Goal: Transaction & Acquisition: Obtain resource

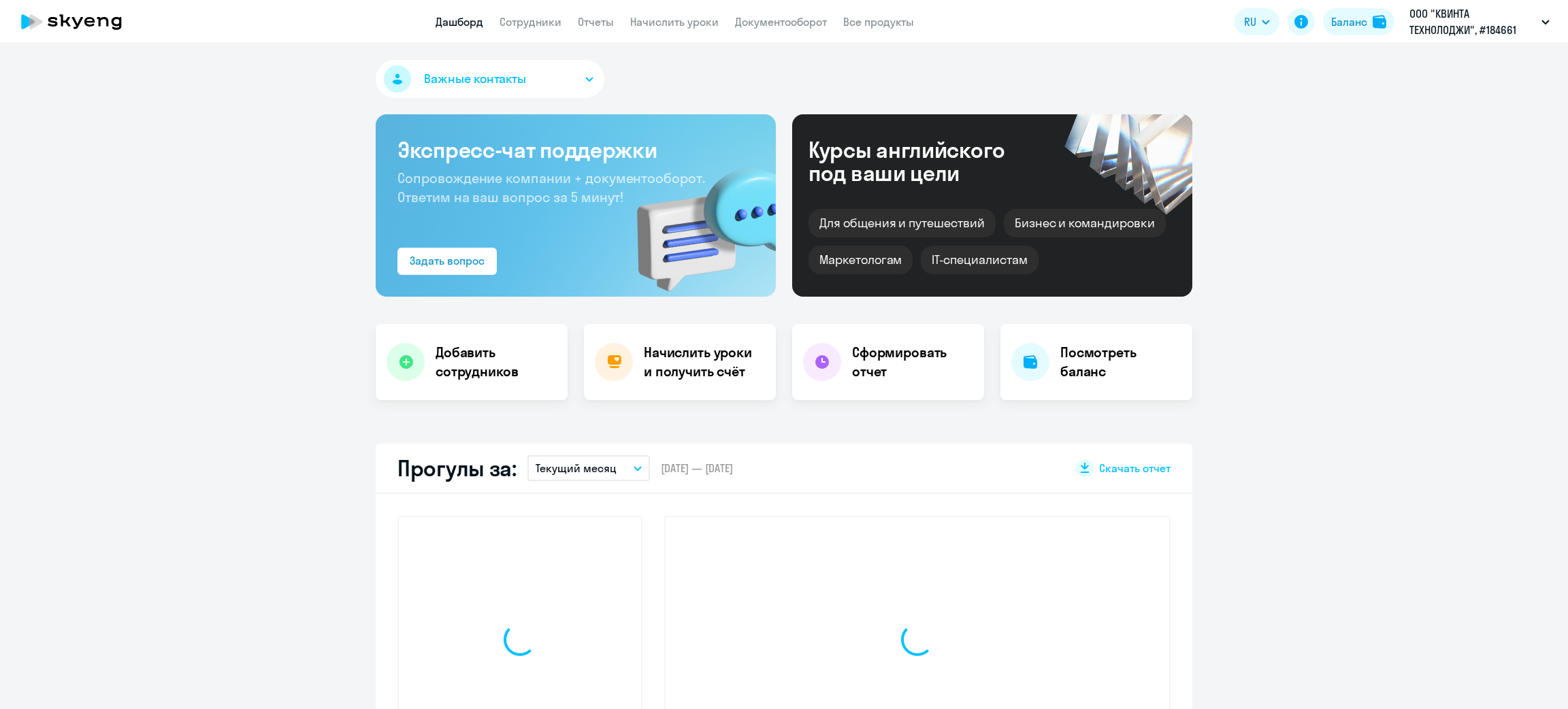
select select "30"
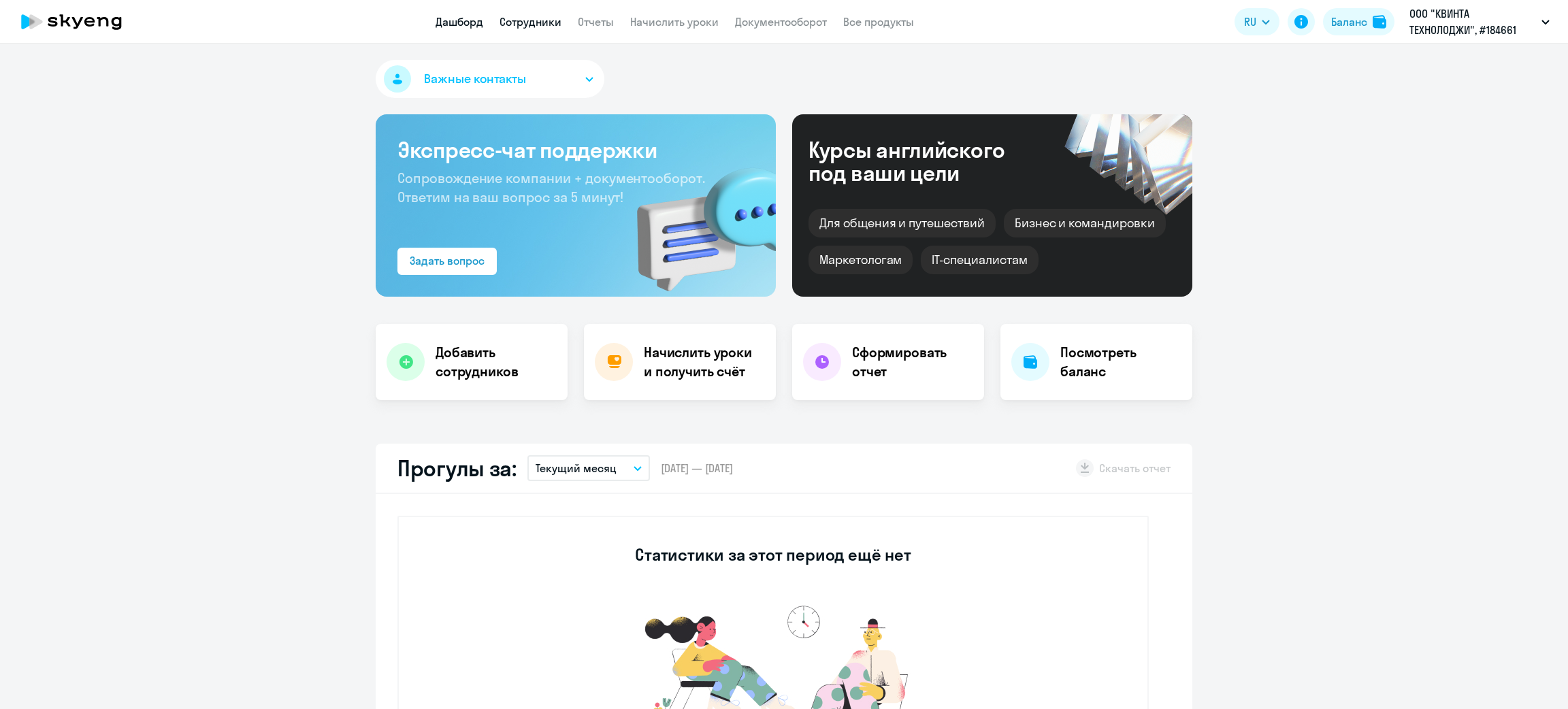
click at [522, 21] on link "Сотрудники" at bounding box center [531, 22] width 62 height 14
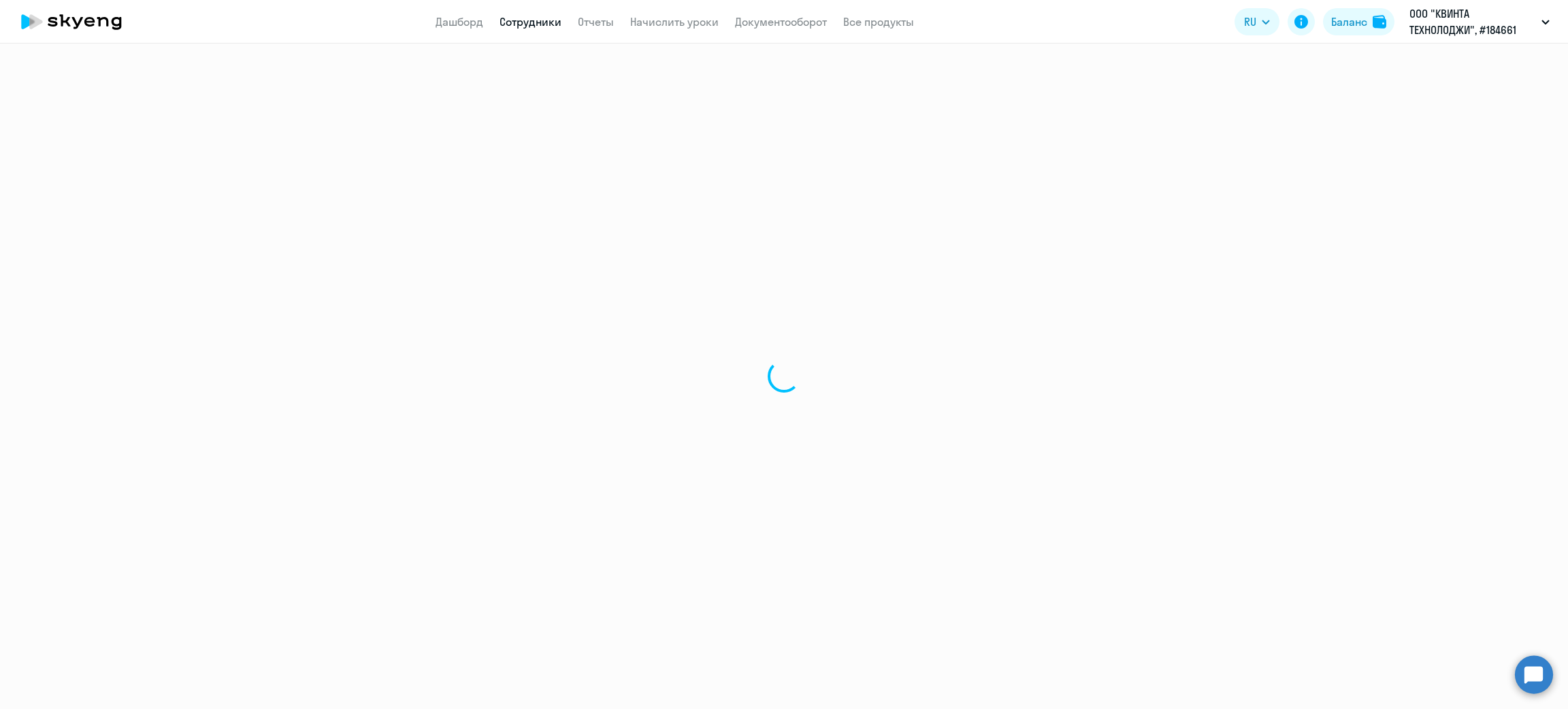
select select "30"
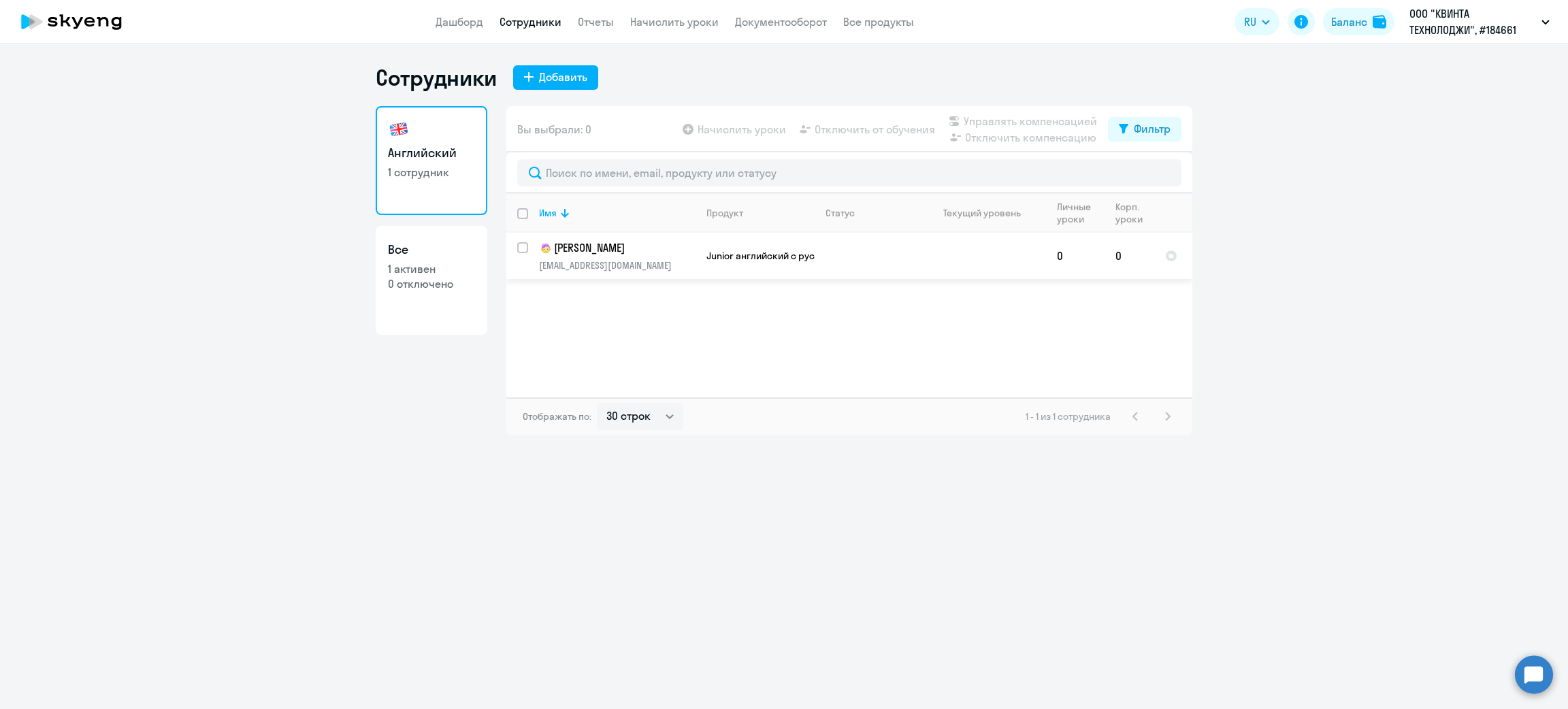
click at [643, 268] on p "[EMAIL_ADDRESS][DOMAIN_NAME]" at bounding box center [617, 266] width 156 height 12
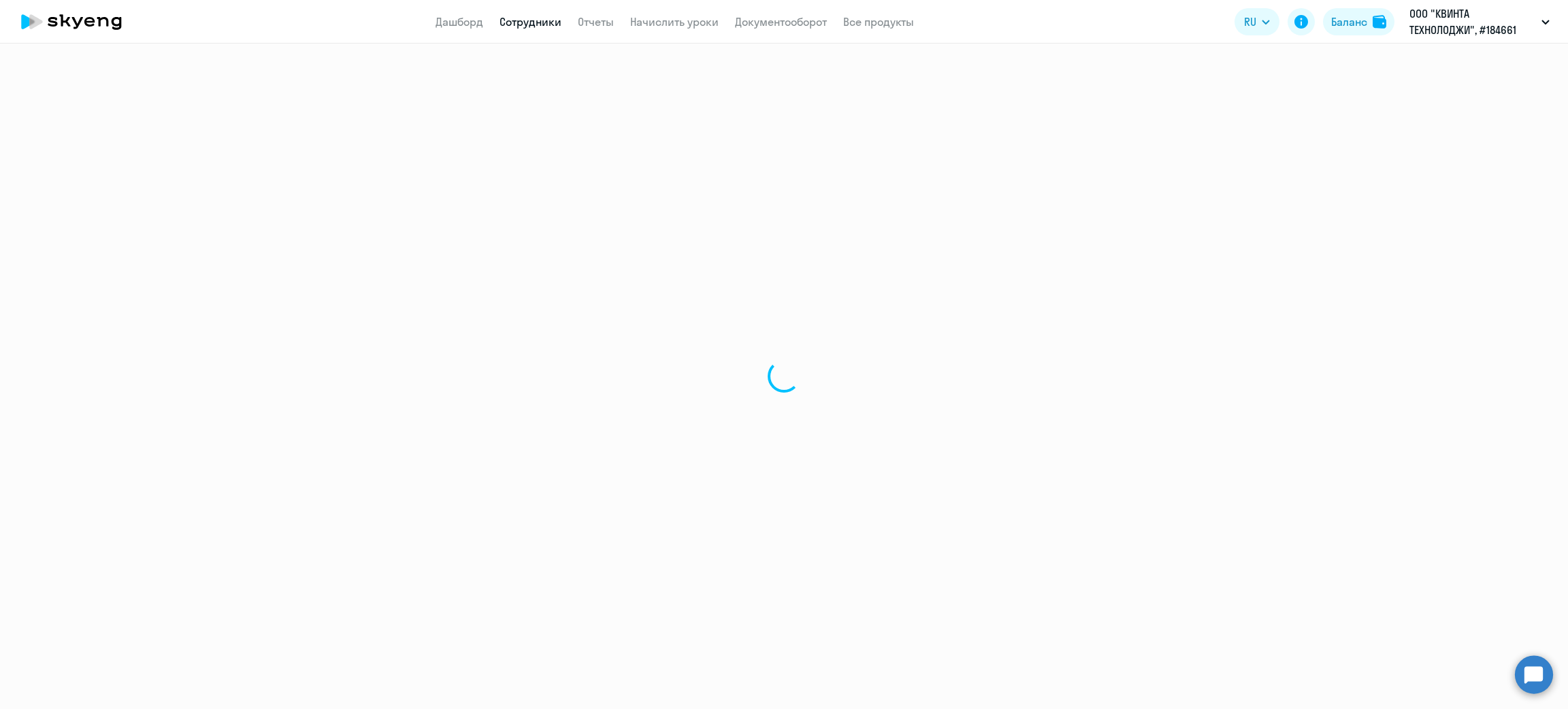
select select "english"
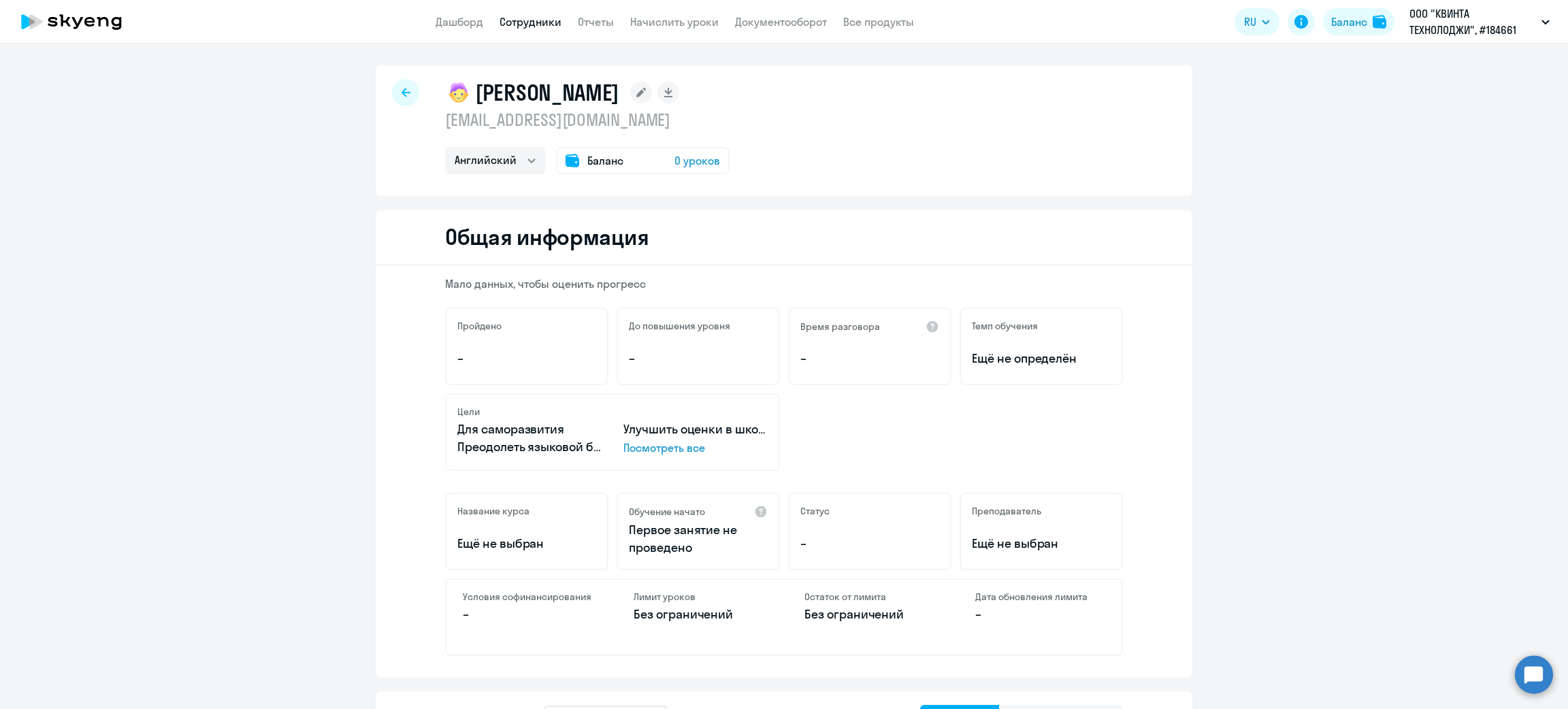
click at [634, 173] on div "Баланс 0 уроков" at bounding box center [642, 160] width 173 height 27
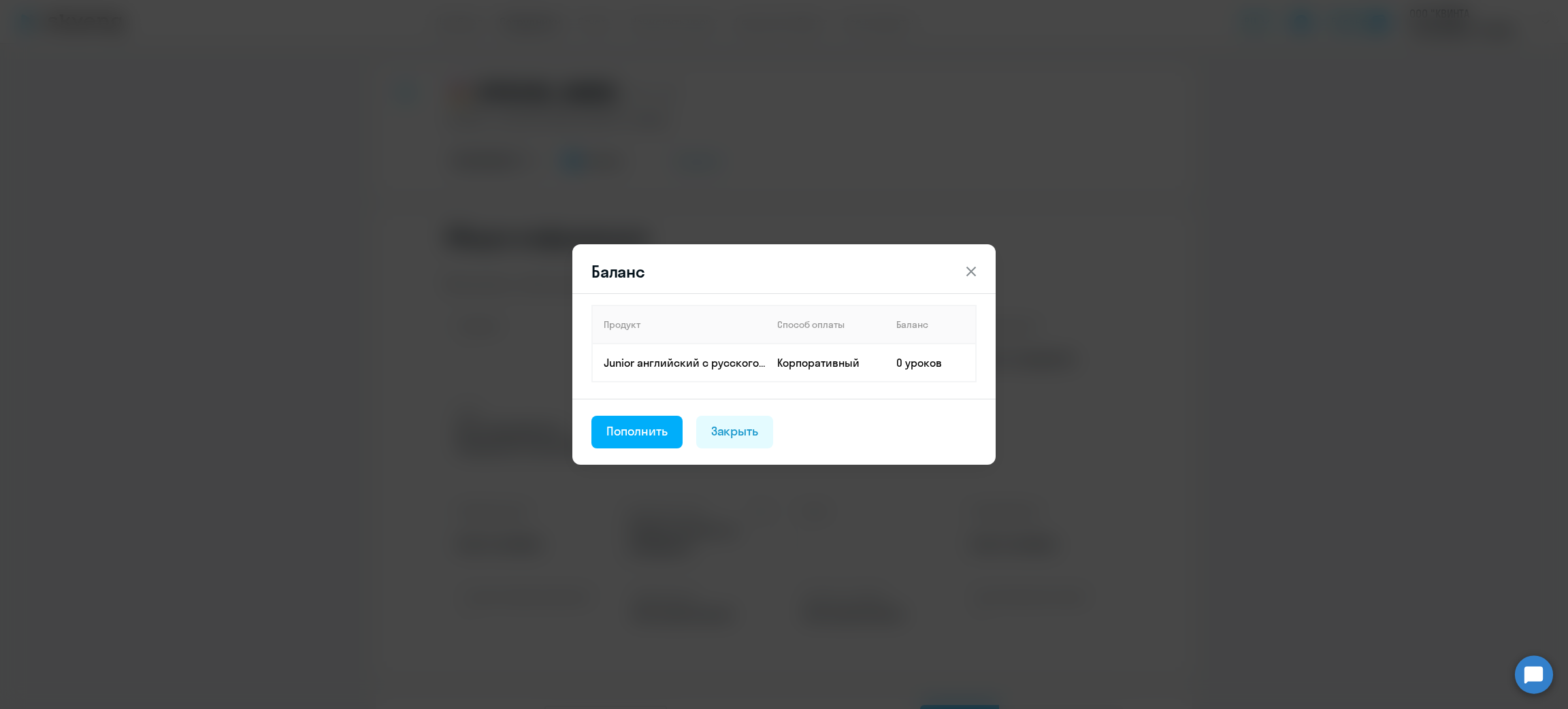
click at [626, 407] on footer "Пополнить Закрыть" at bounding box center [784, 432] width 423 height 66
click at [630, 423] on div "Пополнить" at bounding box center [637, 431] width 61 height 18
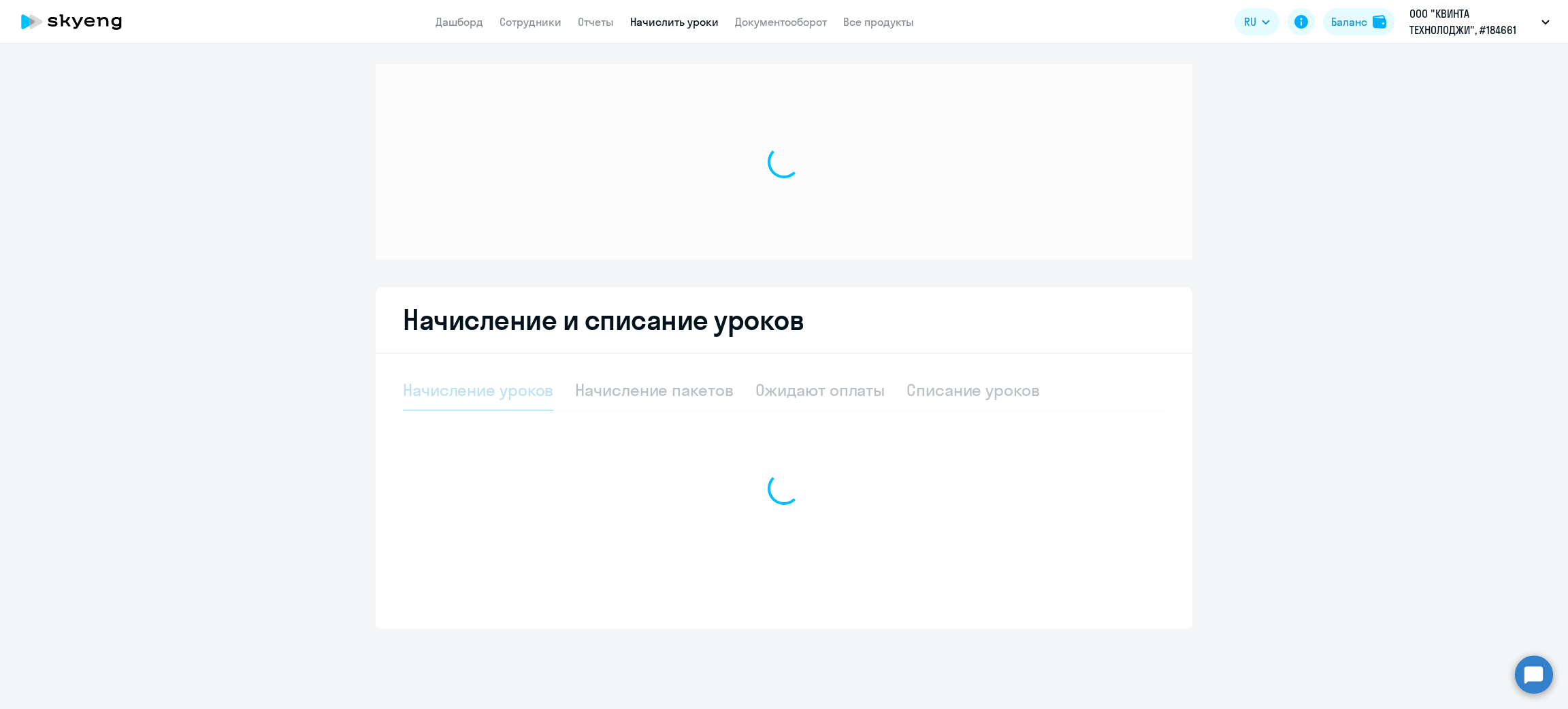
select select "10"
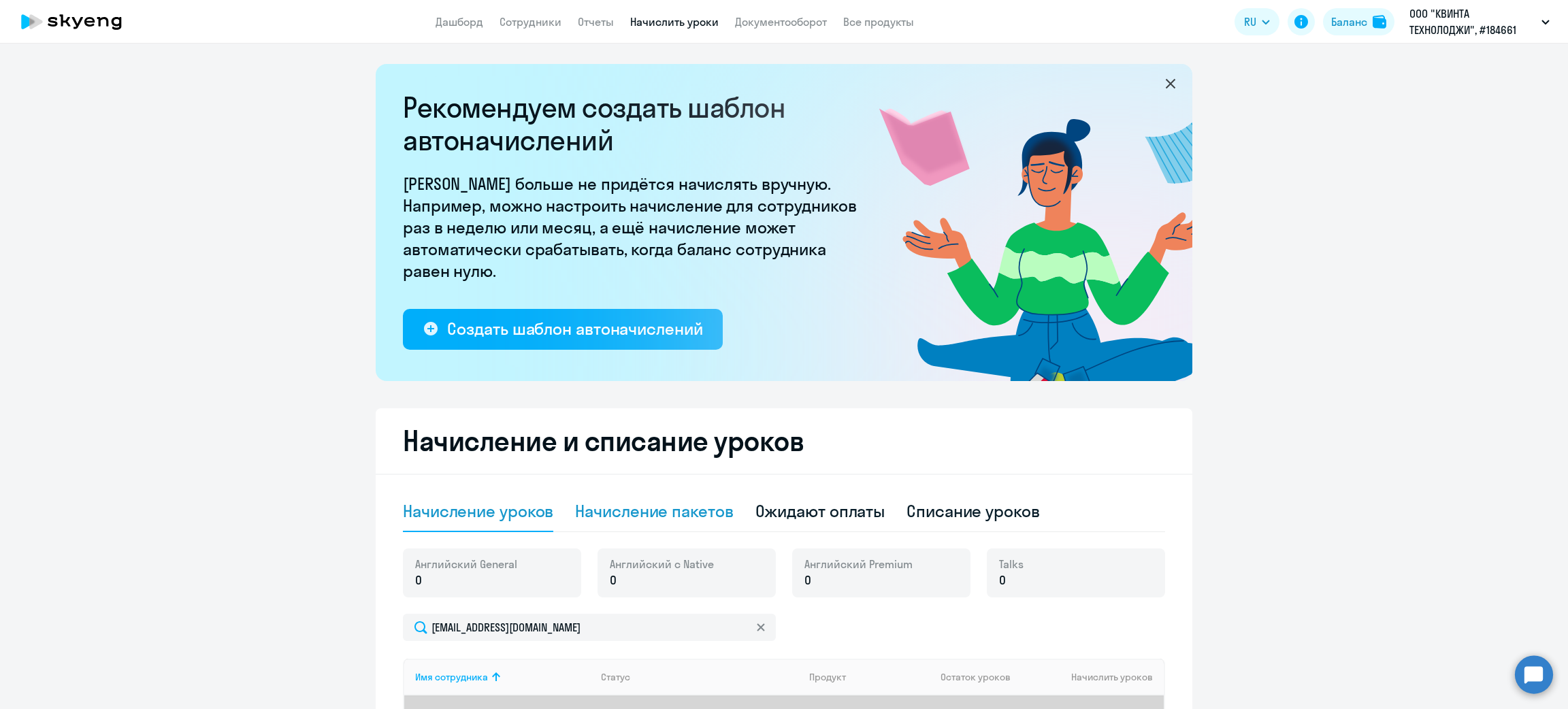
click at [648, 493] on div "Начисление пакетов" at bounding box center [654, 512] width 158 height 41
select select "10"
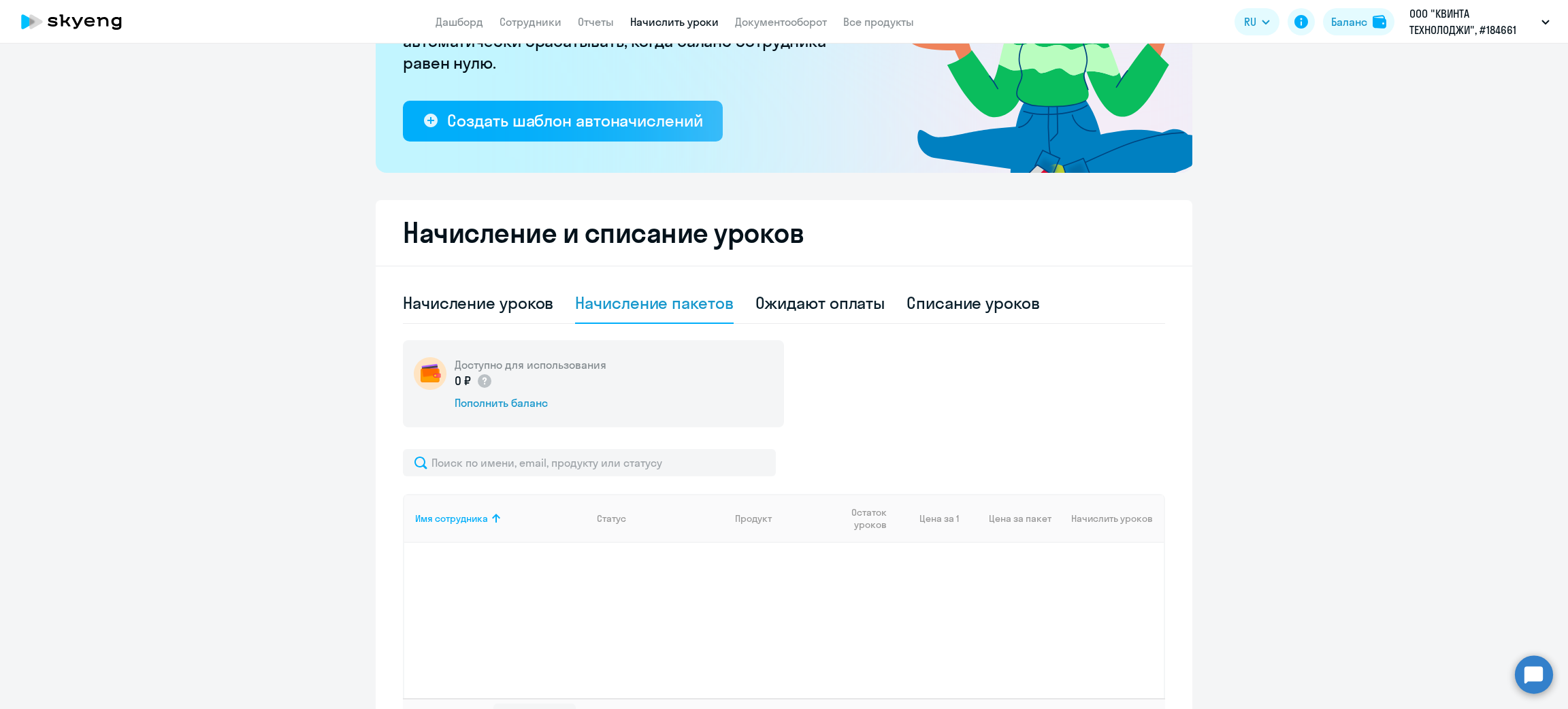
scroll to position [311, 0]
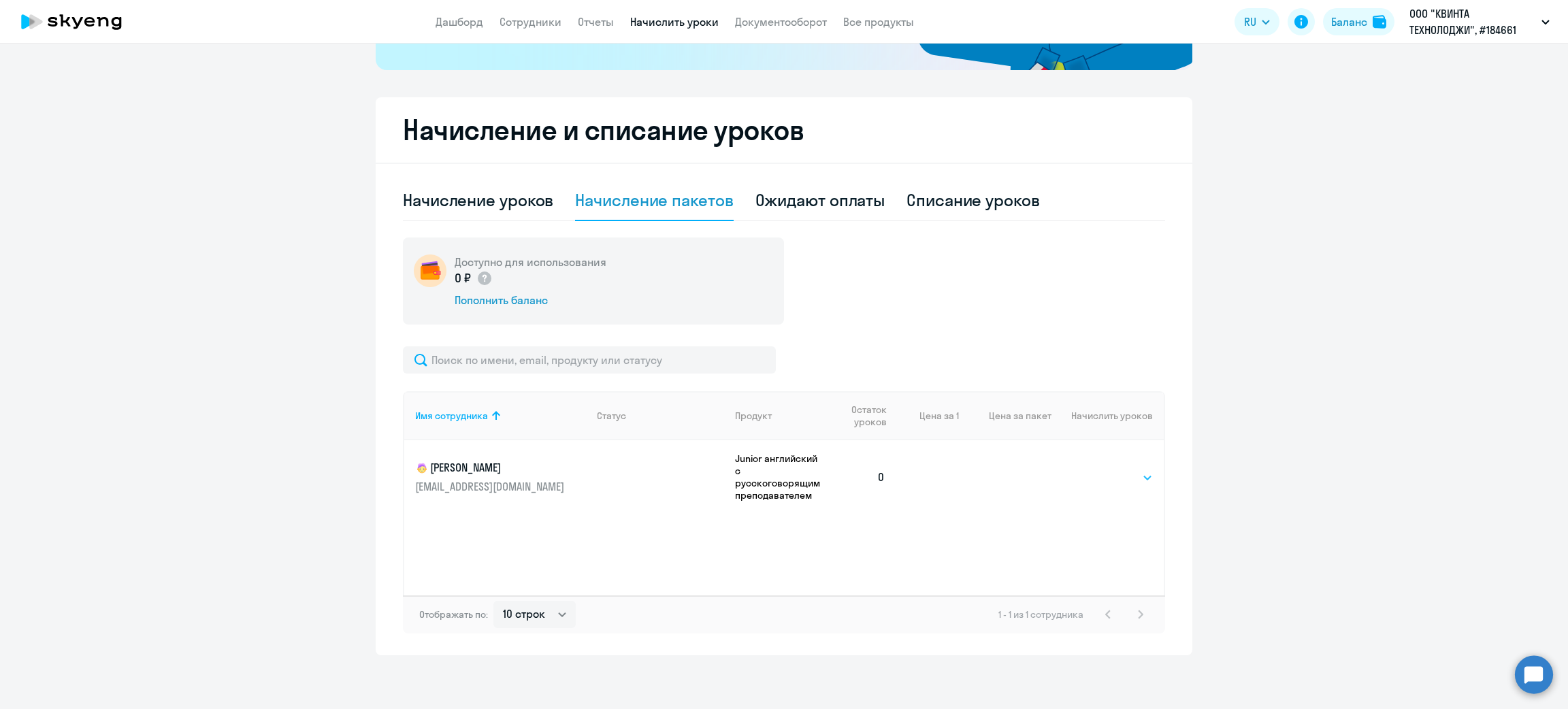
click at [1104, 469] on select "Выбрать 4 8 16 32 64 96 128" at bounding box center [1125, 478] width 56 height 17
select select "96"
click at [1097, 469] on select "Выбрать 4 8 16 32 64 96 128" at bounding box center [1125, 478] width 56 height 17
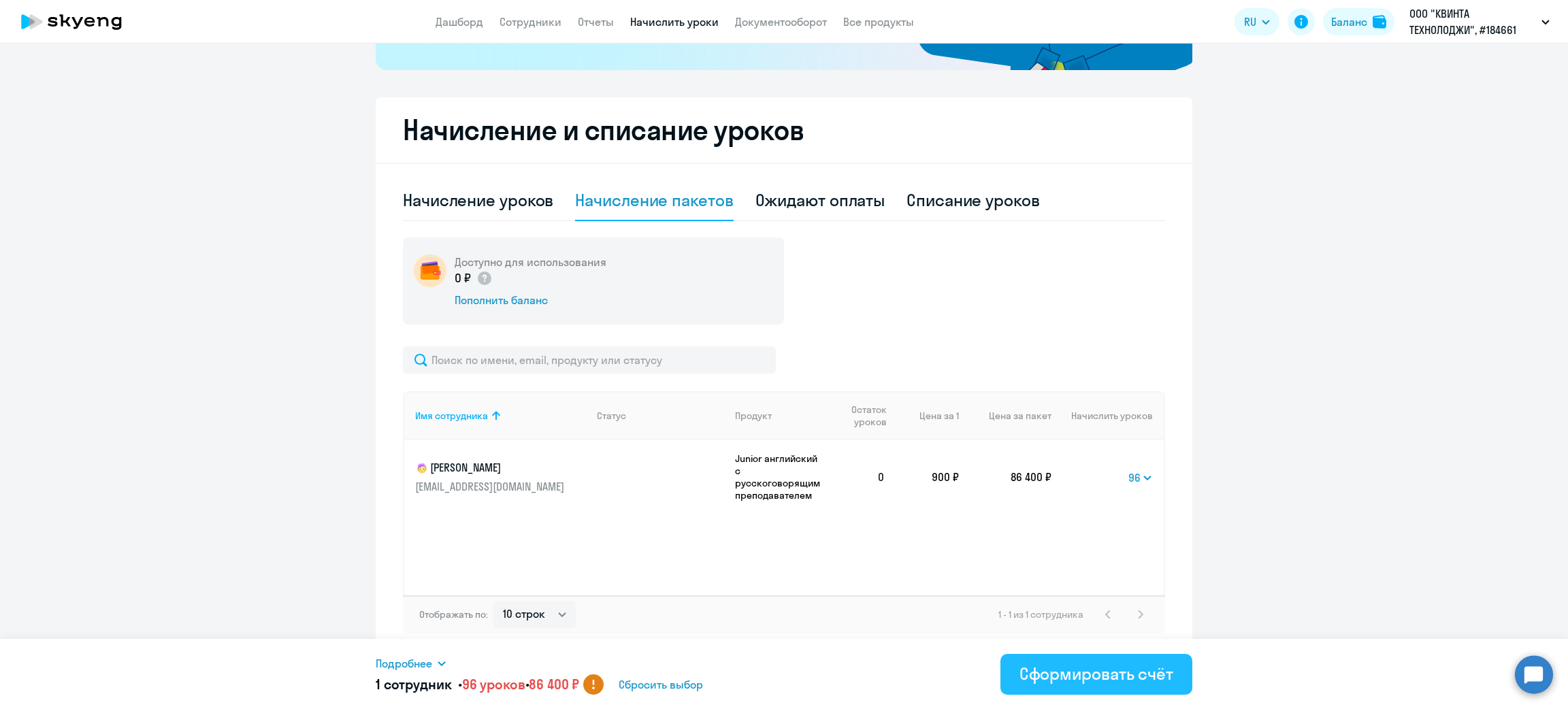
click at [1093, 665] on div "Сформировать счёт" at bounding box center [1096, 674] width 154 height 22
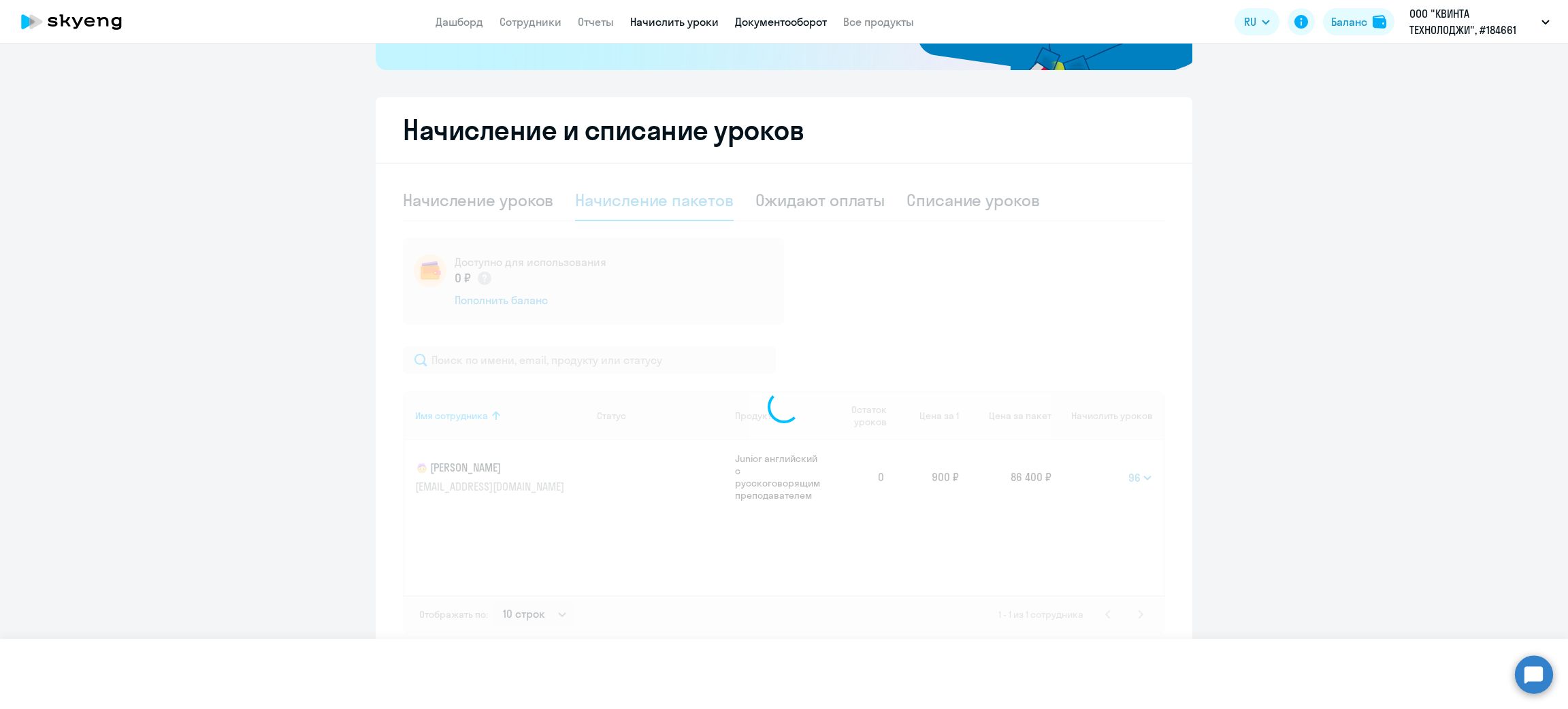
select select
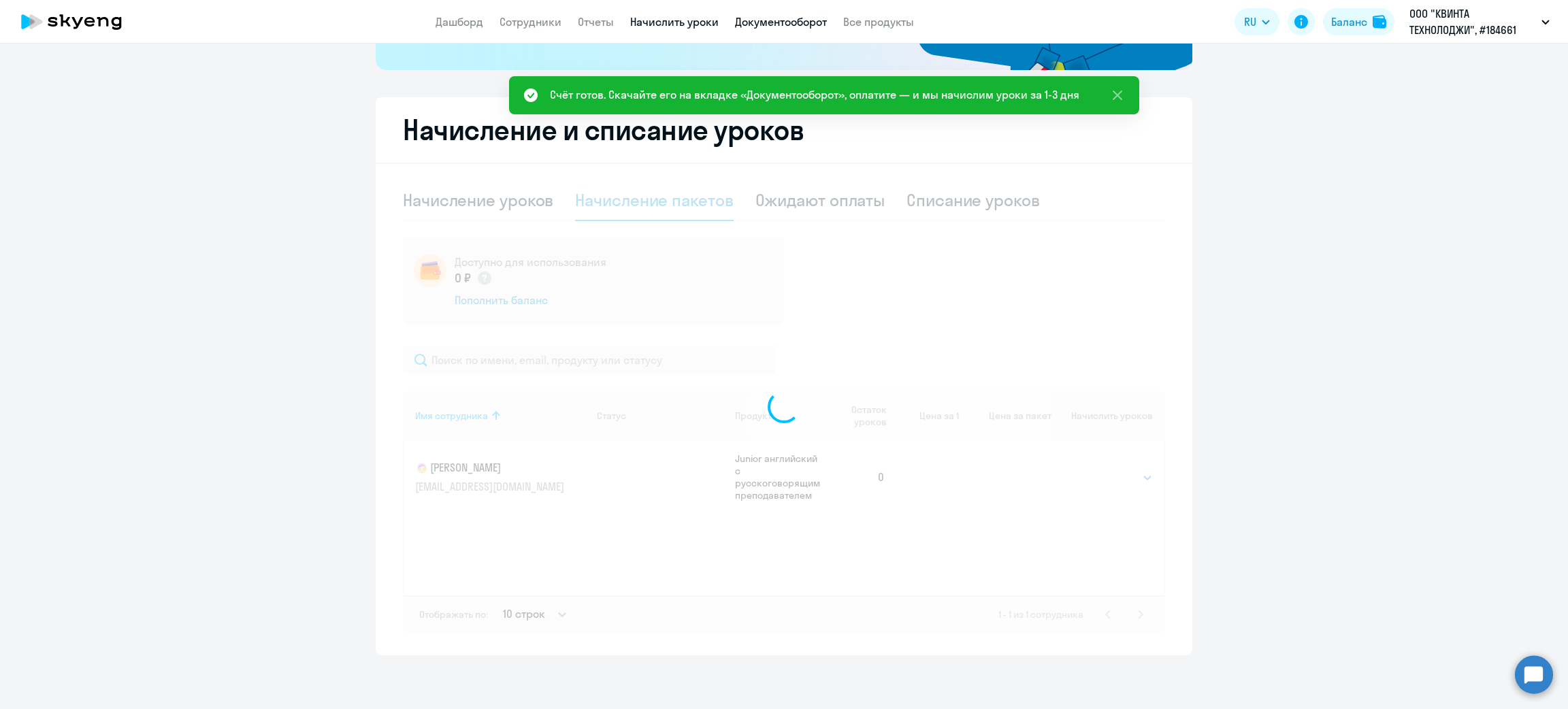
click at [764, 26] on link "Документооборот" at bounding box center [781, 22] width 92 height 14
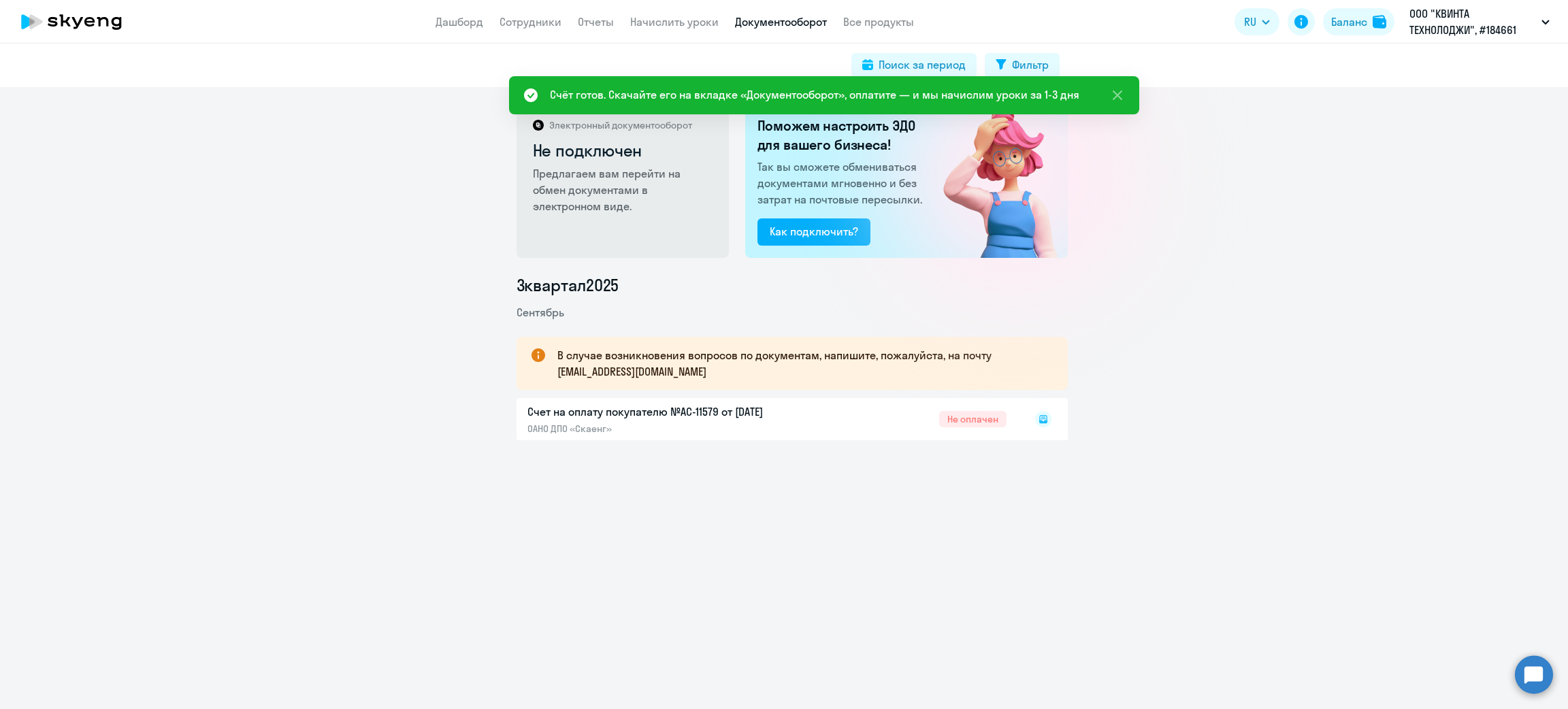
click at [1036, 420] on rect at bounding box center [1044, 419] width 17 height 17
click at [1036, 419] on rect at bounding box center [1044, 419] width 17 height 17
click at [1168, 485] on div "Электронный документооборот Не подключен Предлагаем вам перейти на обмен докуме…" at bounding box center [784, 398] width 1568 height 622
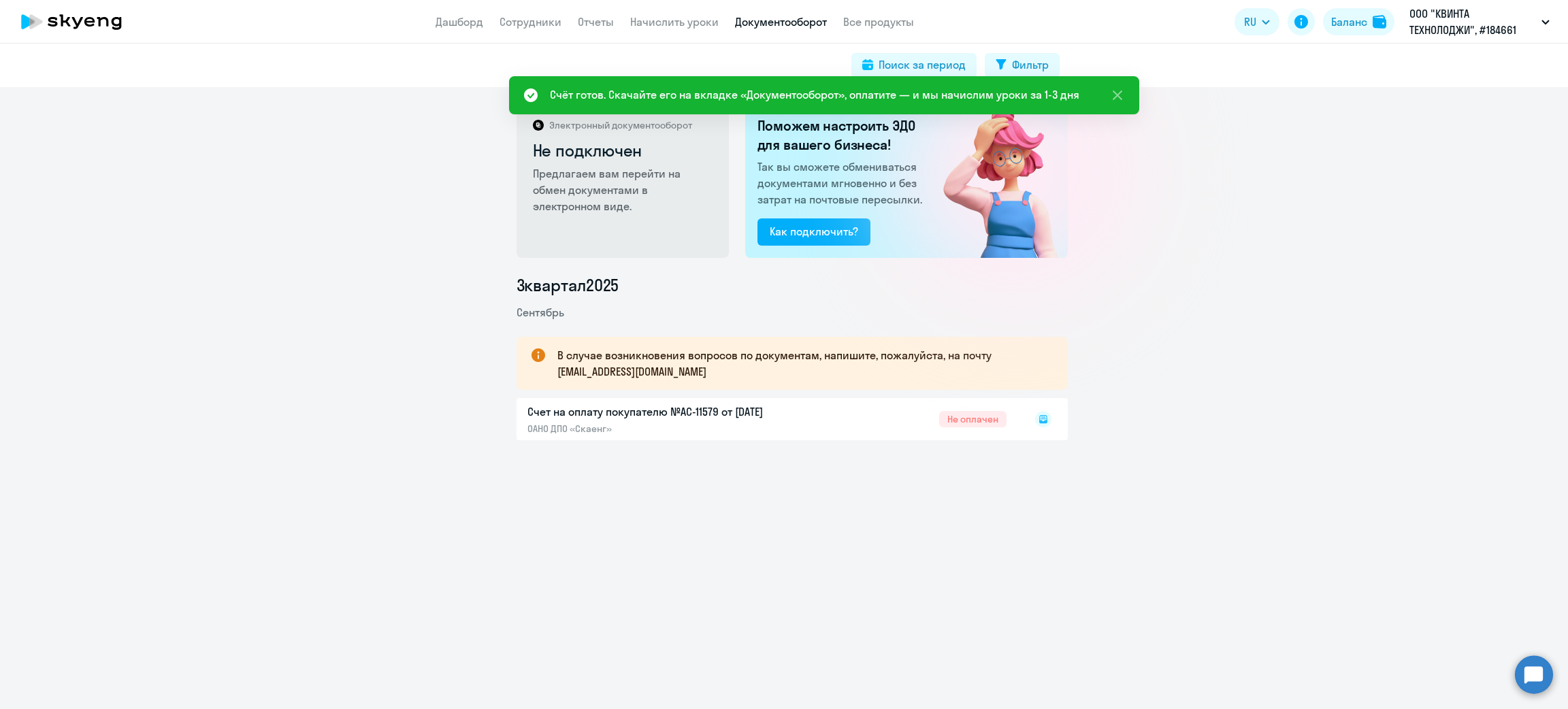
click at [1039, 420] on icon at bounding box center [1043, 419] width 8 height 8
click at [1036, 419] on rect at bounding box center [1044, 419] width 17 height 17
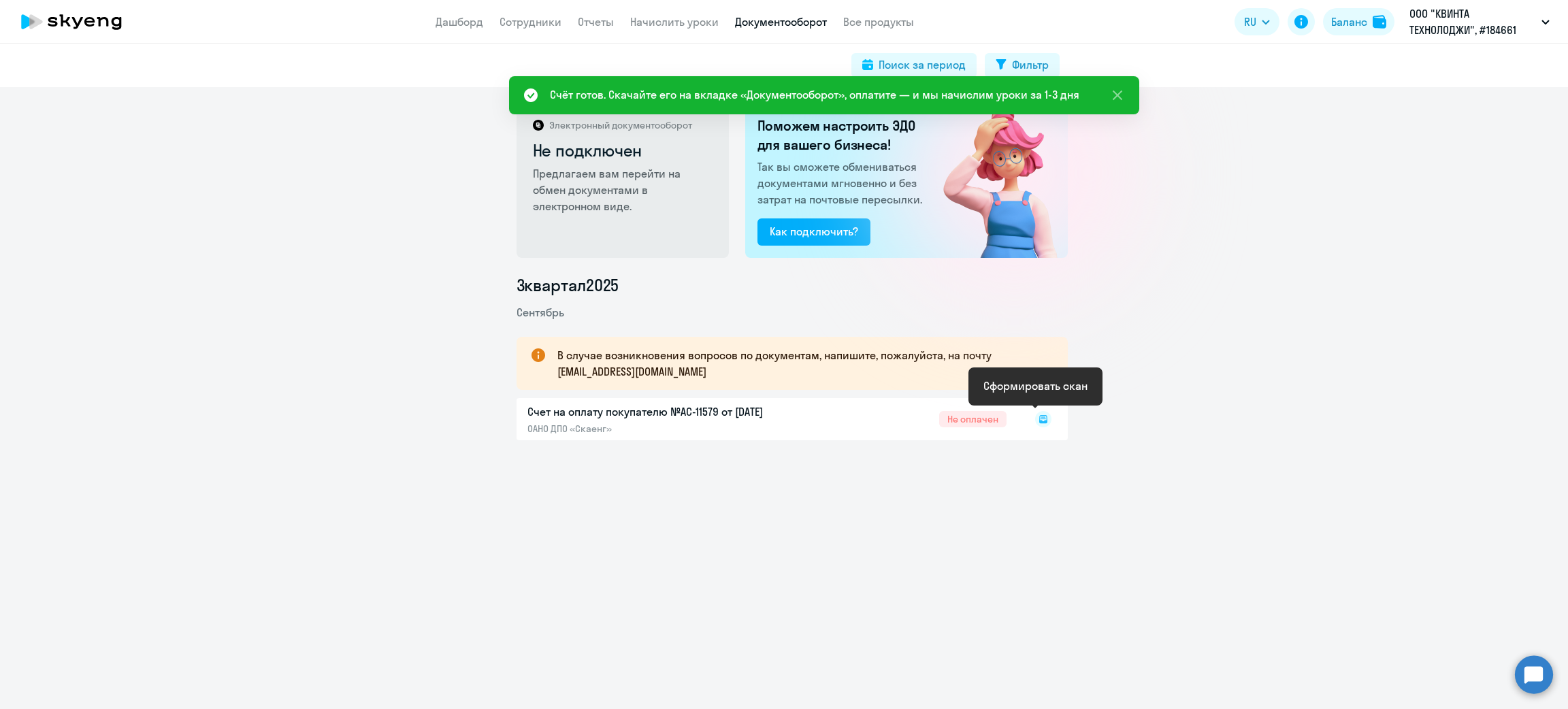
click at [1036, 419] on rect at bounding box center [1044, 419] width 17 height 17
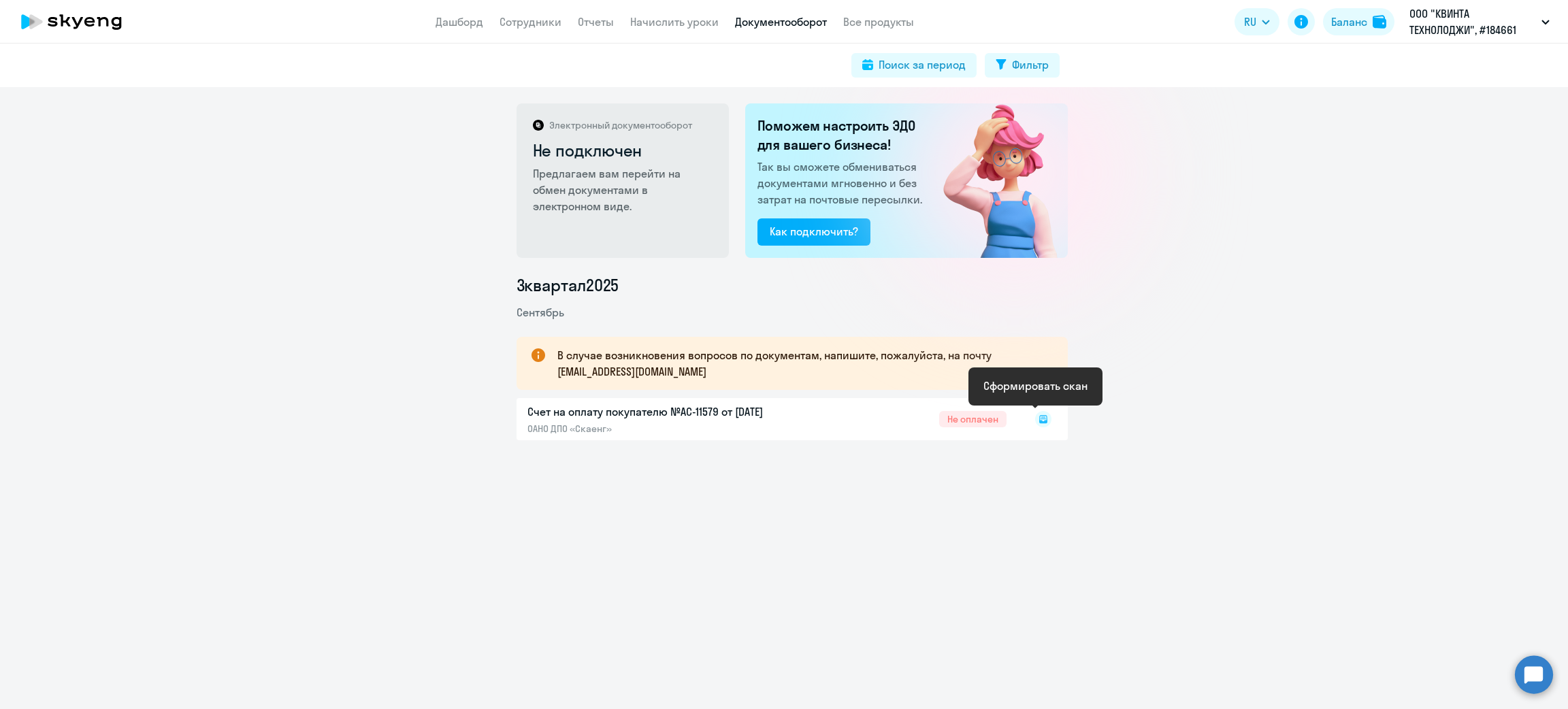
click at [1036, 419] on rect at bounding box center [1044, 419] width 17 height 17
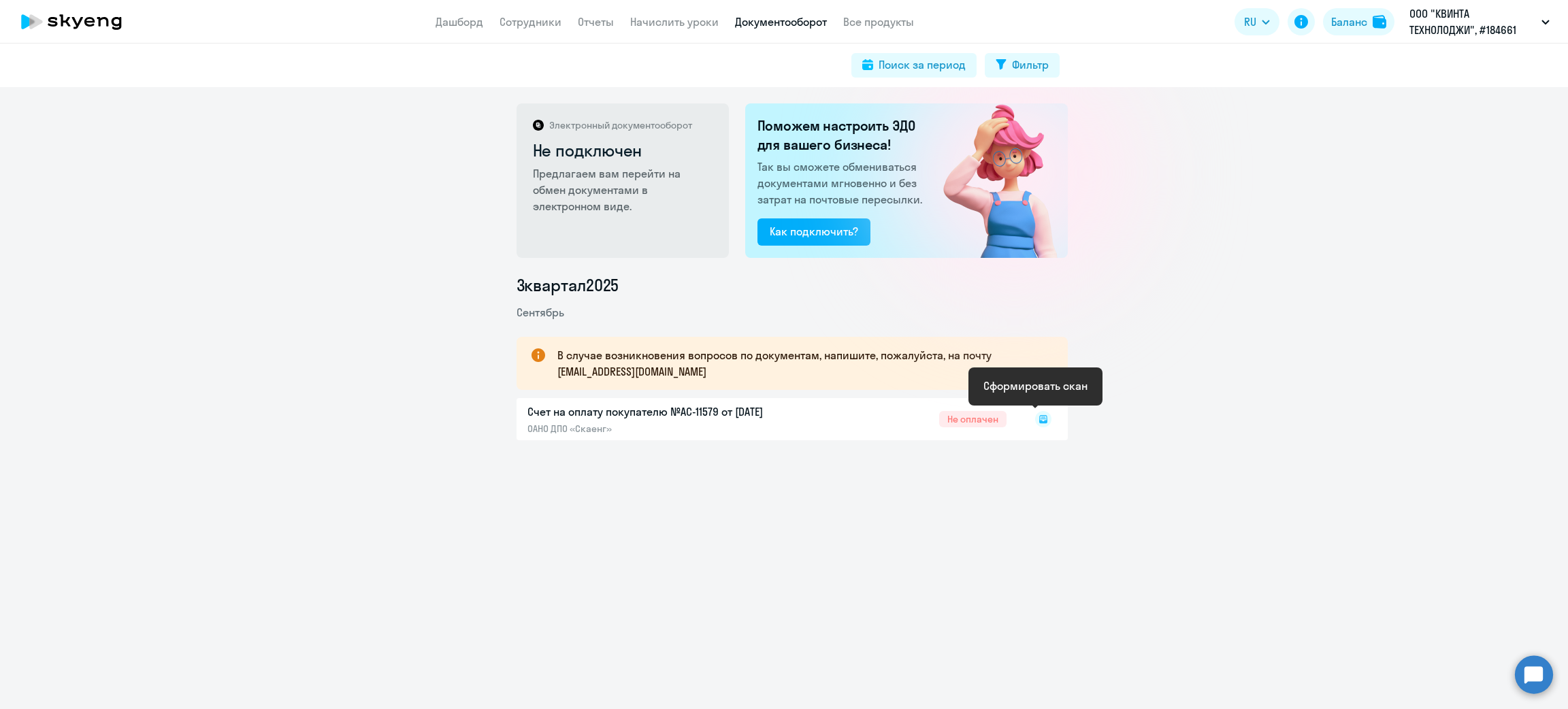
click at [1036, 419] on rect at bounding box center [1044, 419] width 17 height 17
click at [1036, 424] on rect at bounding box center [1044, 419] width 17 height 17
